Goal: Transaction & Acquisition: Purchase product/service

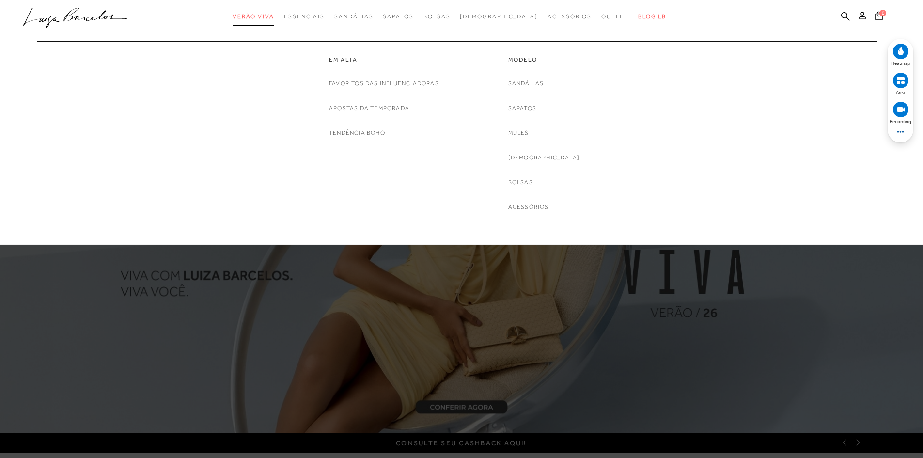
click at [274, 16] on span "Verão Viva" at bounding box center [254, 16] width 42 height 7
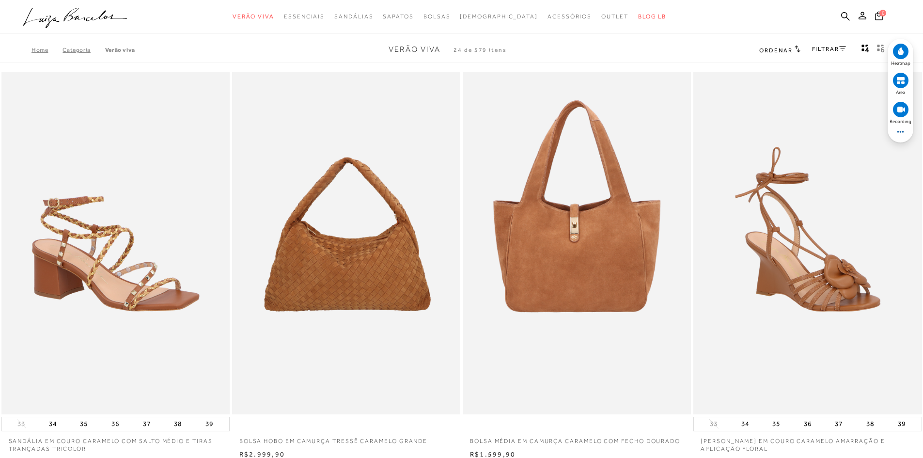
click at [902, 56] on circle at bounding box center [901, 52] width 16 height 16
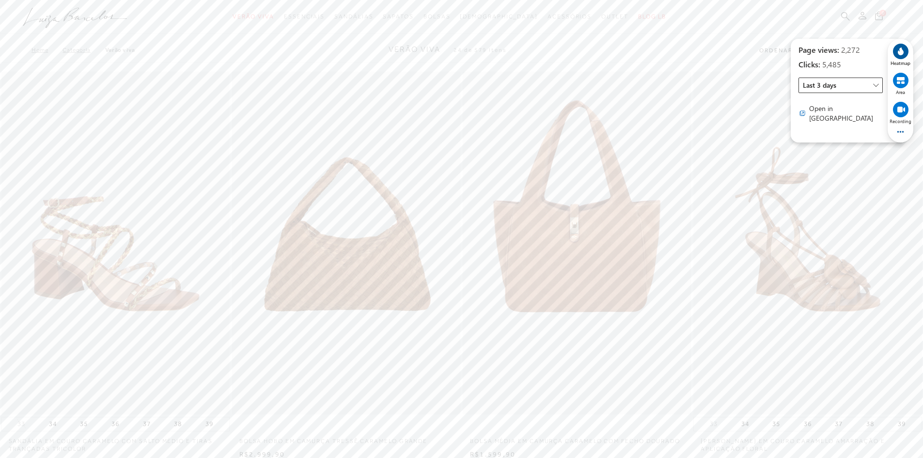
click at [848, 89] on span "Last 3 days" at bounding box center [841, 86] width 84 height 16
click at [829, 139] on span "Last 7 days" at bounding box center [819, 137] width 33 height 10
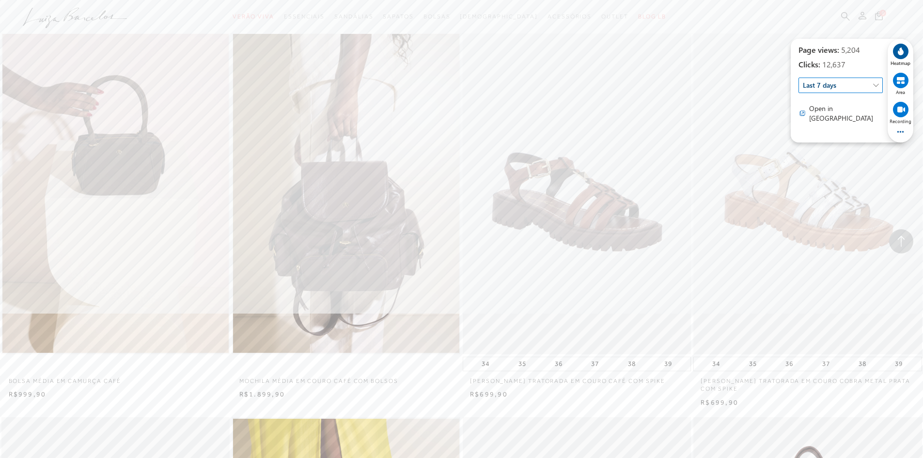
scroll to position [872, 0]
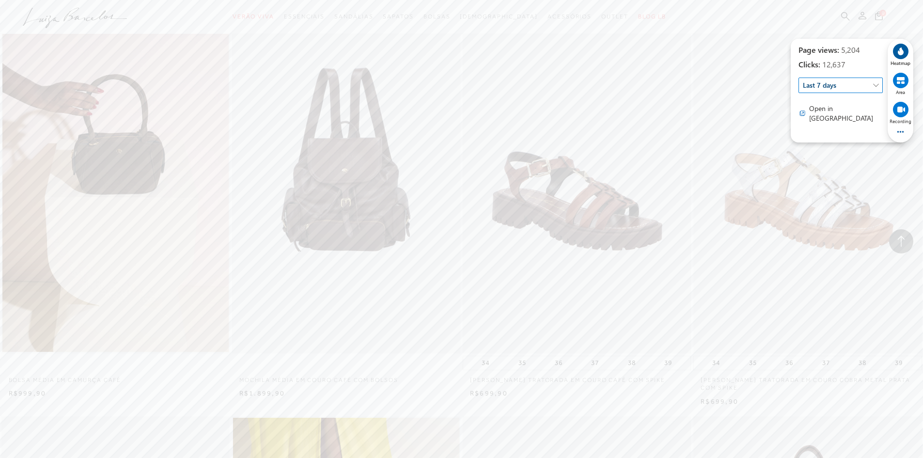
click at [307, 192] on img at bounding box center [346, 182] width 227 height 343
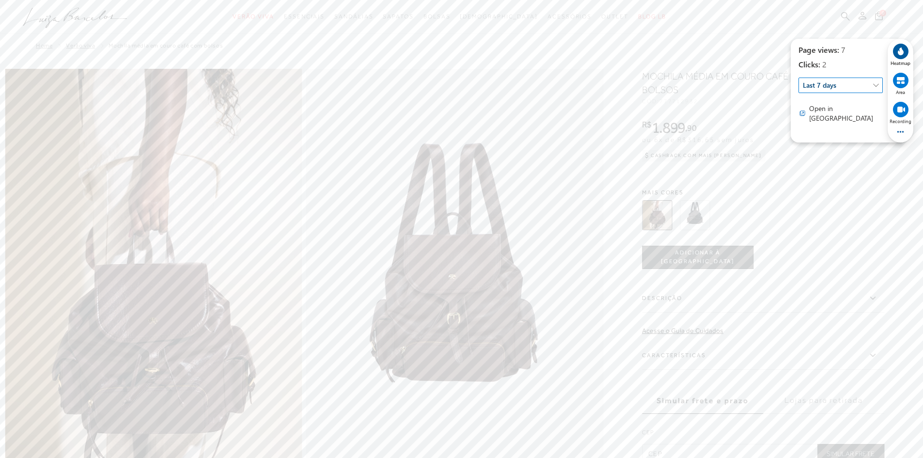
click at [681, 93] on h1 "MOCHILA MÉDIA EM COURO CAFÉ COM BOLSOS" at bounding box center [733, 82] width 182 height 27
click at [682, 99] on span "777712932" at bounding box center [678, 101] width 39 height 7
copy span "777712932"
click at [690, 101] on span "777712932" at bounding box center [678, 101] width 39 height 7
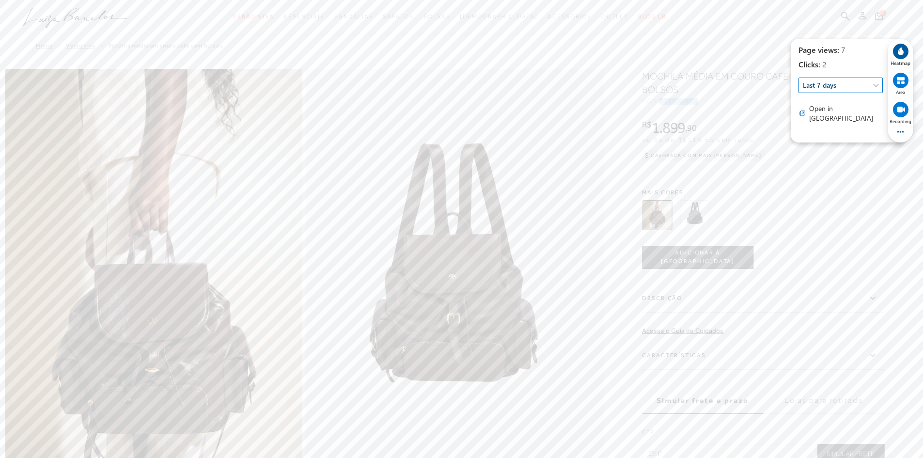
click at [690, 101] on span "777712932" at bounding box center [678, 101] width 39 height 7
copy span "777712932"
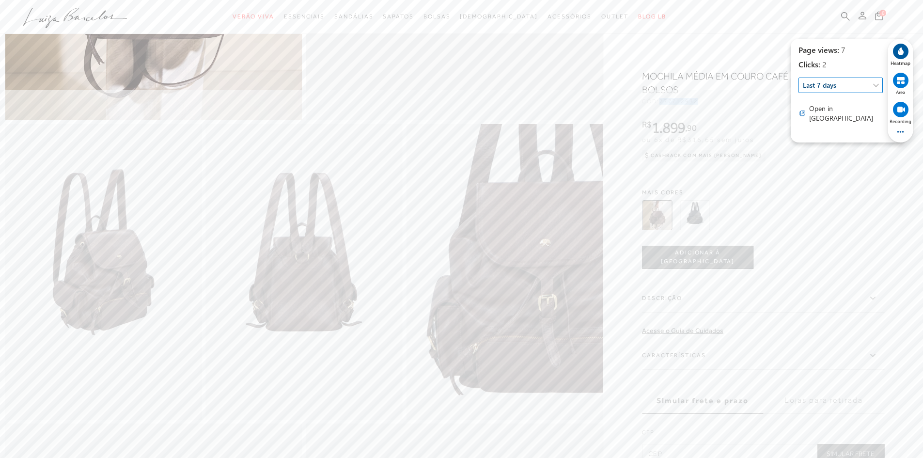
scroll to position [242, 0]
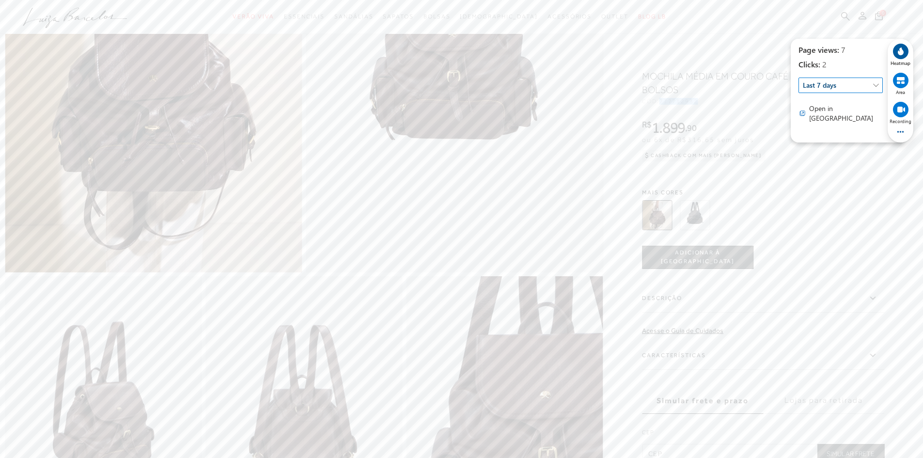
click at [703, 221] on img at bounding box center [695, 215] width 30 height 30
